Goal: Task Accomplishment & Management: Manage account settings

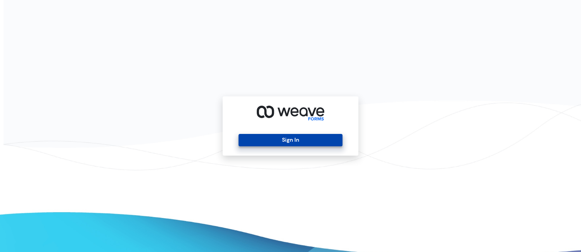
click at [321, 138] on button "Sign In" at bounding box center [289, 140] width 103 height 12
